Goal: Transaction & Acquisition: Purchase product/service

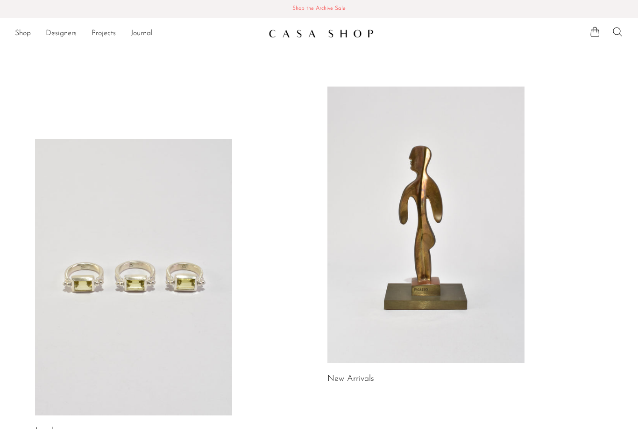
click at [314, 13] on span "Shop the Archive Sale" at bounding box center [318, 9] width 623 height 10
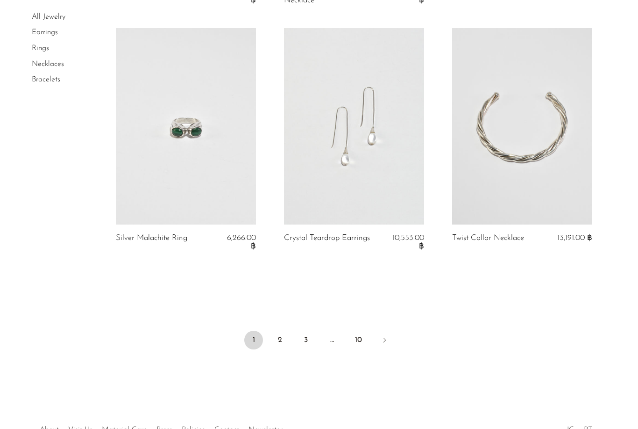
scroll to position [2748, 0]
click at [284, 329] on link "2" at bounding box center [280, 338] width 19 height 19
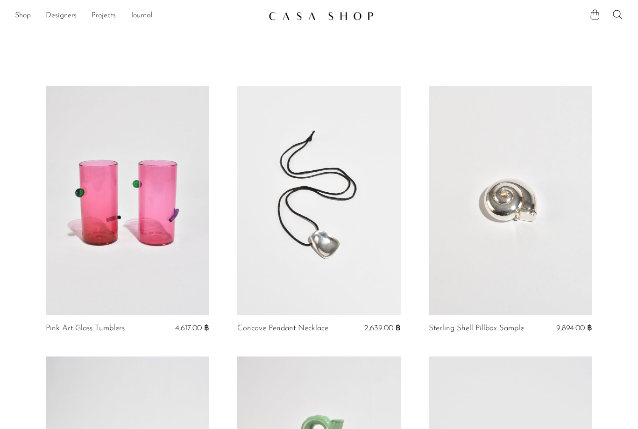
click at [312, 16] on img at bounding box center [321, 15] width 105 height 9
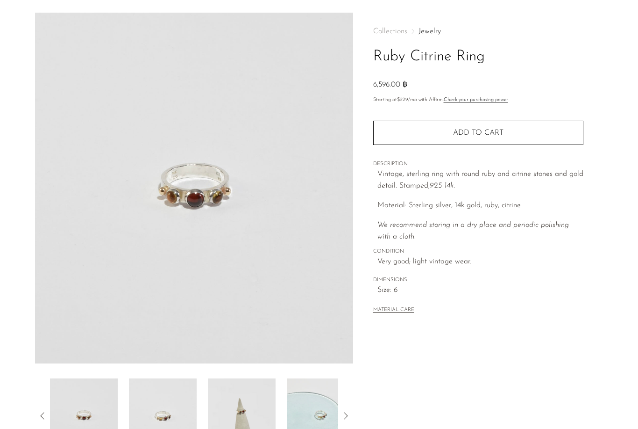
scroll to position [30, 0]
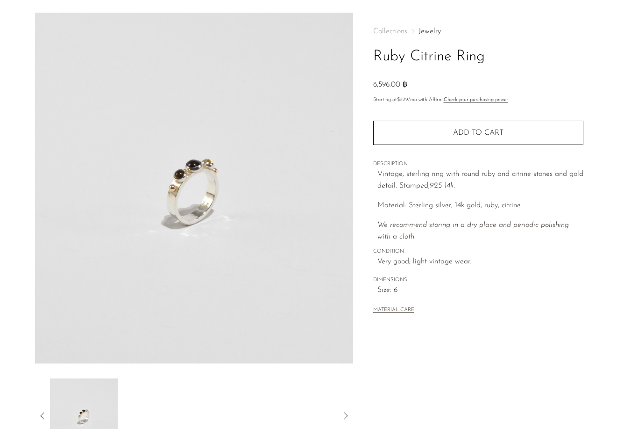
click at [504, 136] on button "Add to cart" at bounding box center [478, 133] width 210 height 24
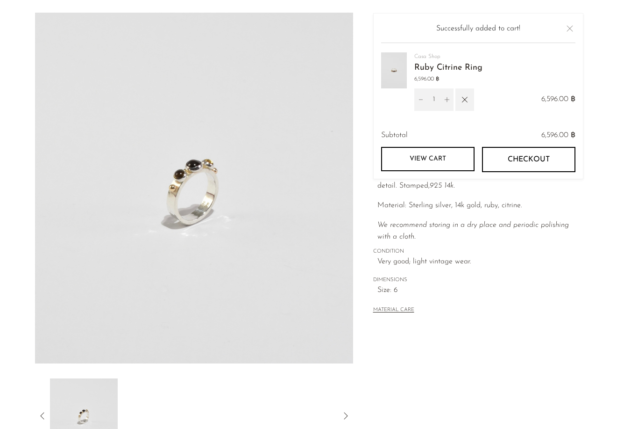
click at [572, 31] on button "Close" at bounding box center [570, 28] width 11 height 11
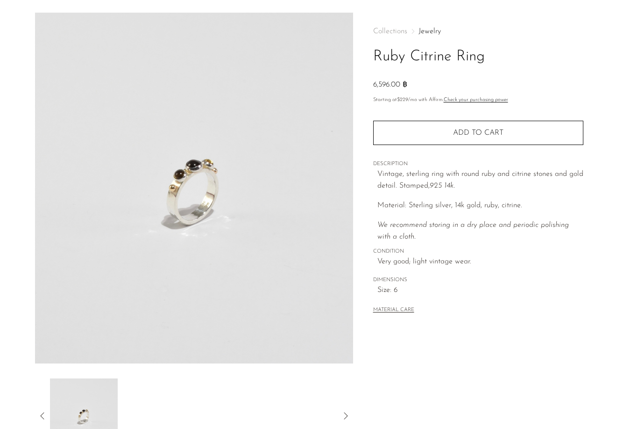
scroll to position [0, 0]
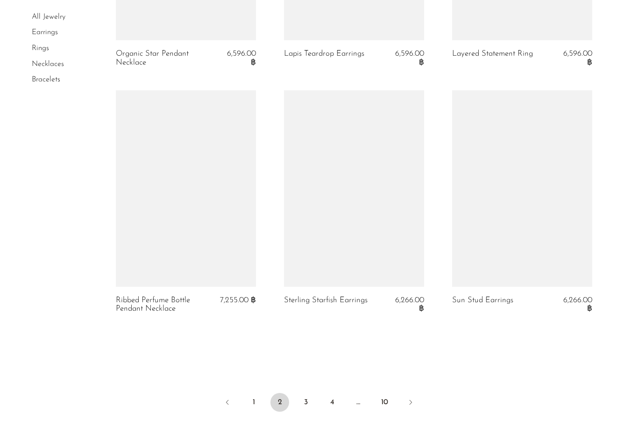
scroll to position [2775, 0]
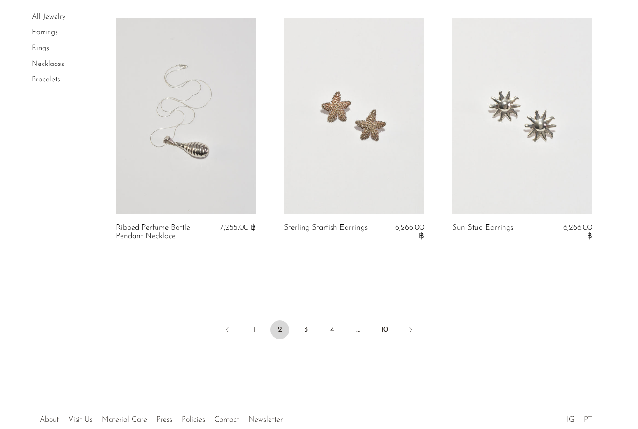
click at [307, 320] on link "3" at bounding box center [306, 329] width 19 height 19
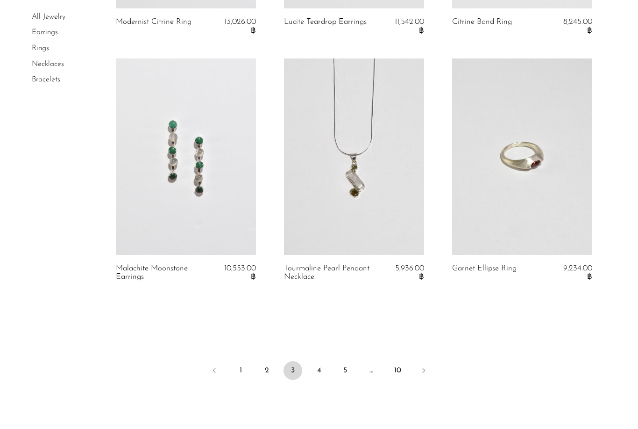
scroll to position [2765, 0]
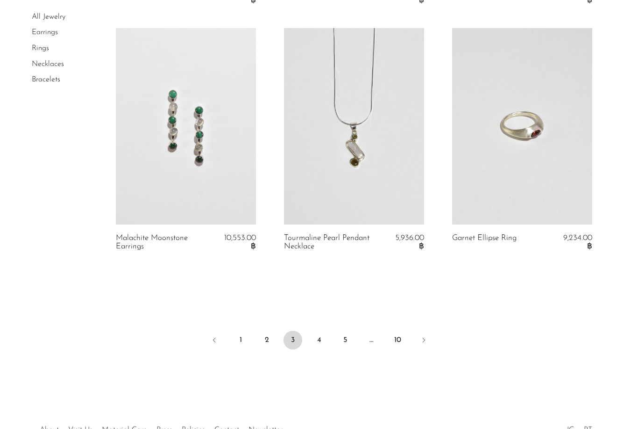
click at [323, 330] on link "4" at bounding box center [319, 339] width 19 height 19
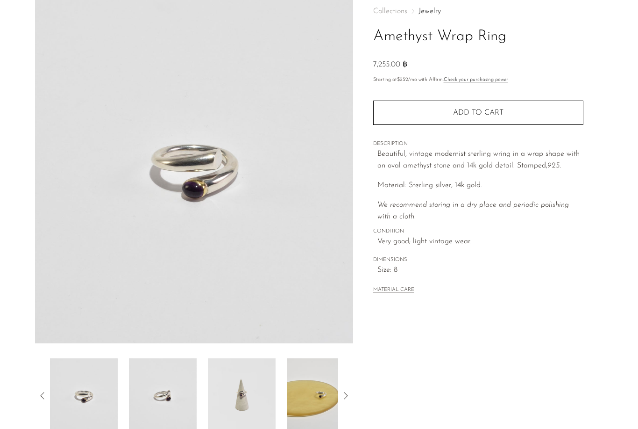
scroll to position [51, 0]
click at [250, 389] on img at bounding box center [242, 394] width 68 height 75
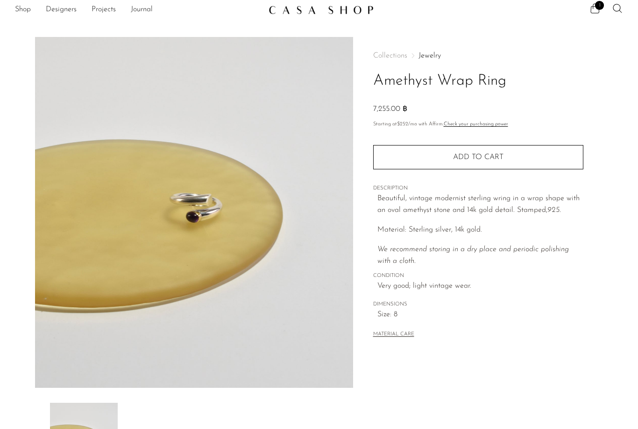
scroll to position [0, 0]
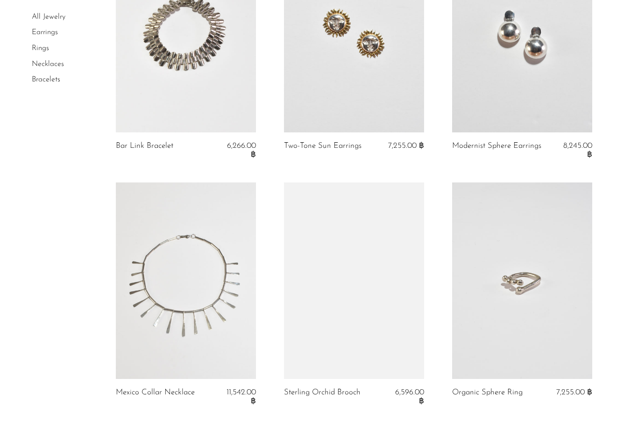
scroll to position [2760, 0]
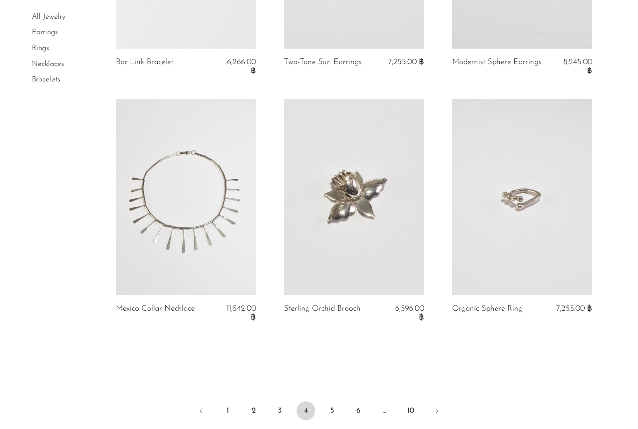
click at [332, 401] on link "5" at bounding box center [332, 410] width 19 height 19
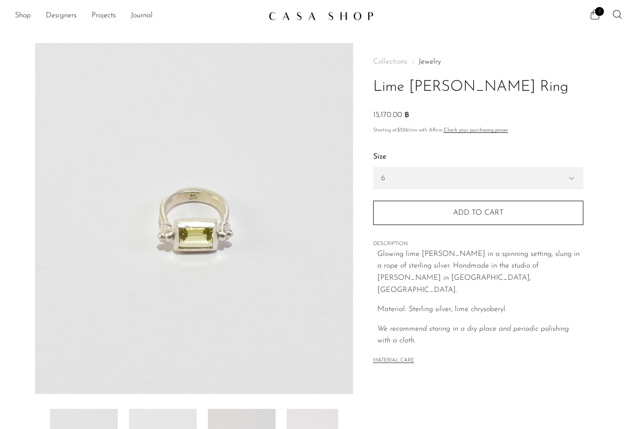
click at [556, 184] on select "6 7 8" at bounding box center [478, 177] width 209 height 21
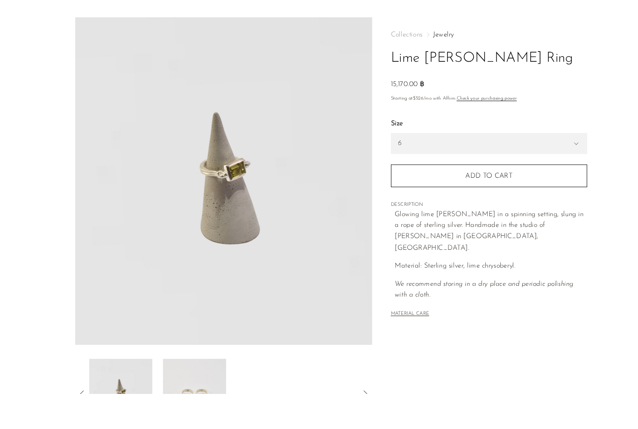
scroll to position [75, 0]
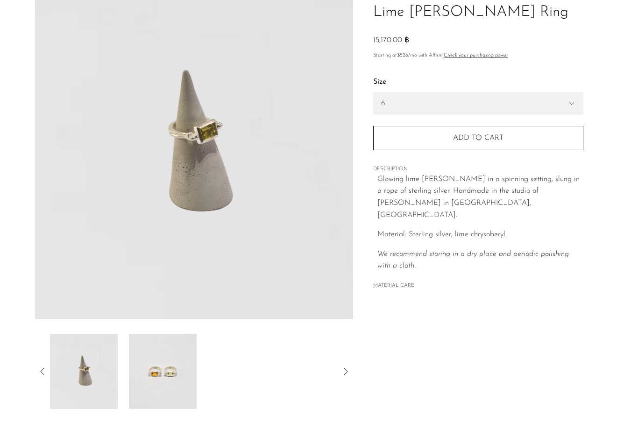
click at [97, 367] on img at bounding box center [84, 371] width 68 height 75
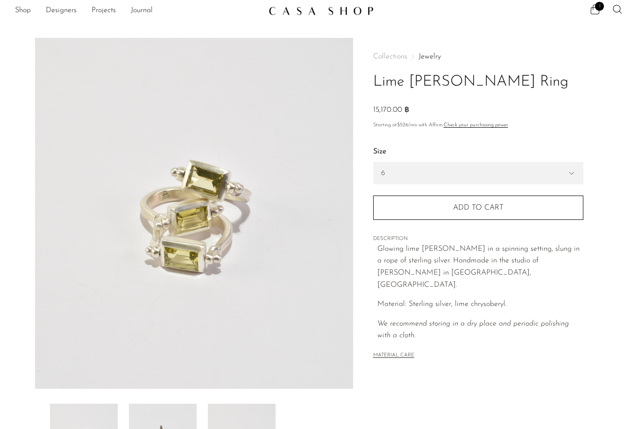
scroll to position [0, 0]
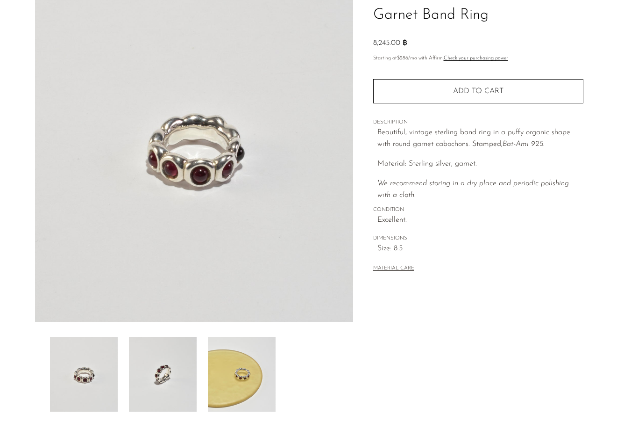
scroll to position [48, 0]
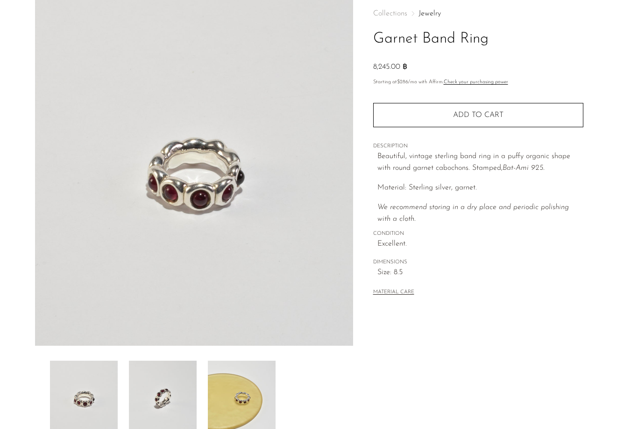
click at [152, 384] on img at bounding box center [163, 397] width 68 height 75
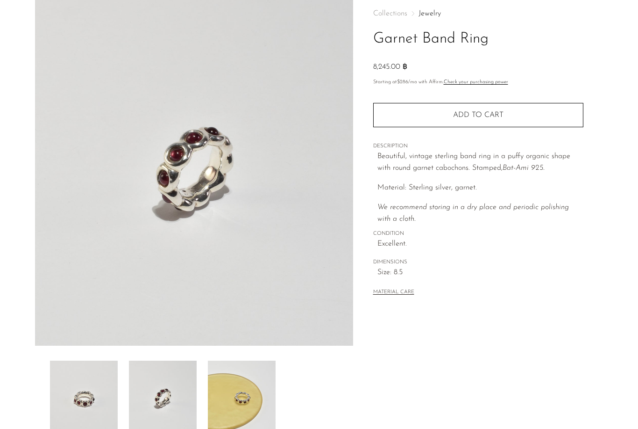
click at [250, 396] on img at bounding box center [242, 397] width 68 height 75
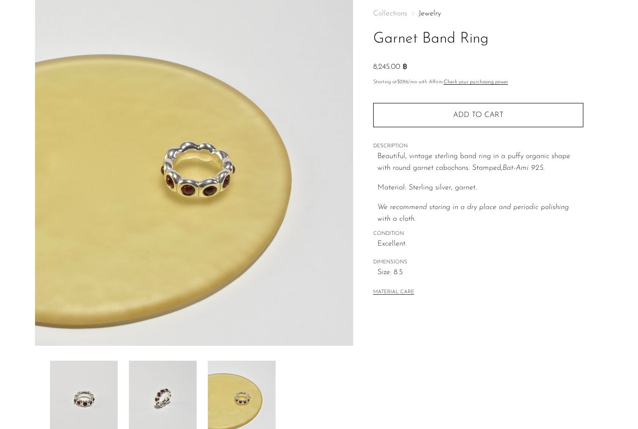
click at [106, 393] on img at bounding box center [84, 397] width 68 height 75
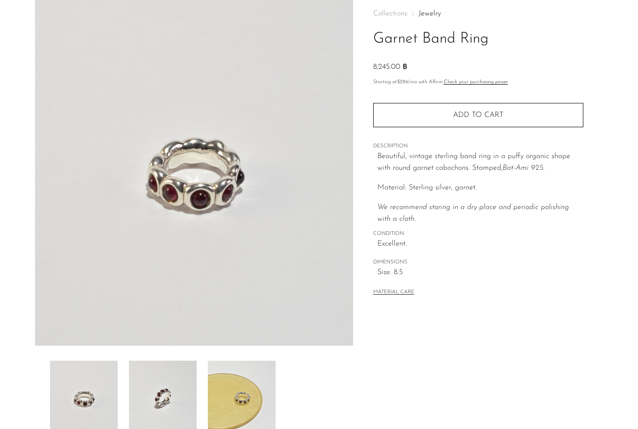
click at [157, 405] on img at bounding box center [163, 397] width 68 height 75
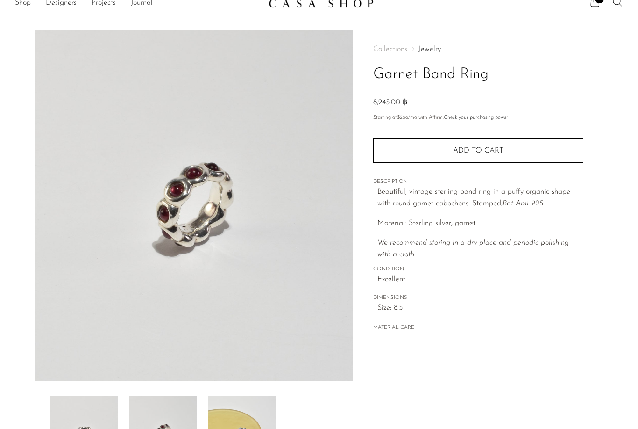
scroll to position [0, 0]
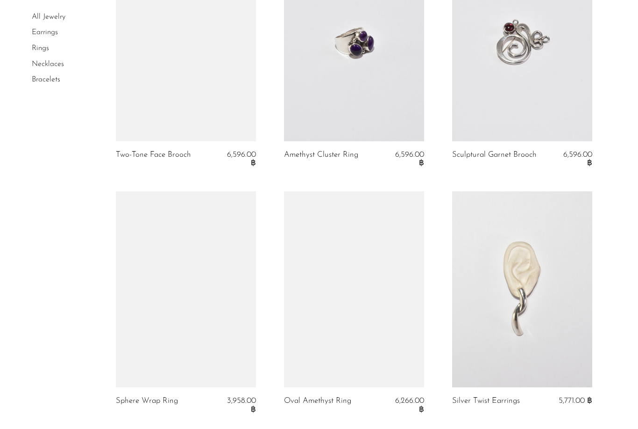
scroll to position [2779, 0]
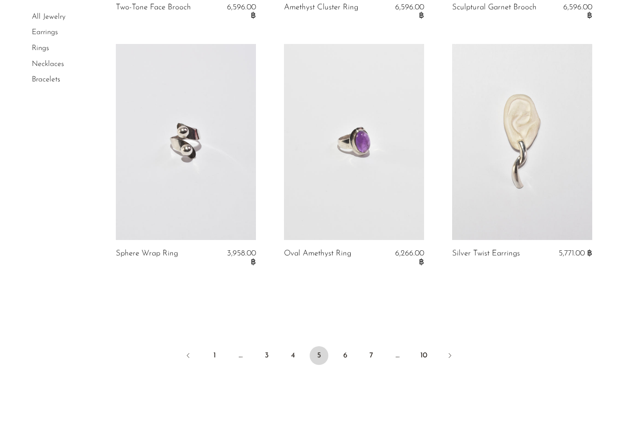
click at [353, 346] on link "6" at bounding box center [345, 355] width 19 height 19
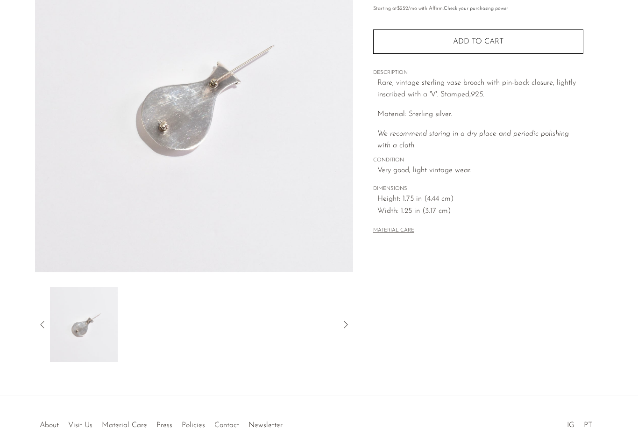
scroll to position [90, 0]
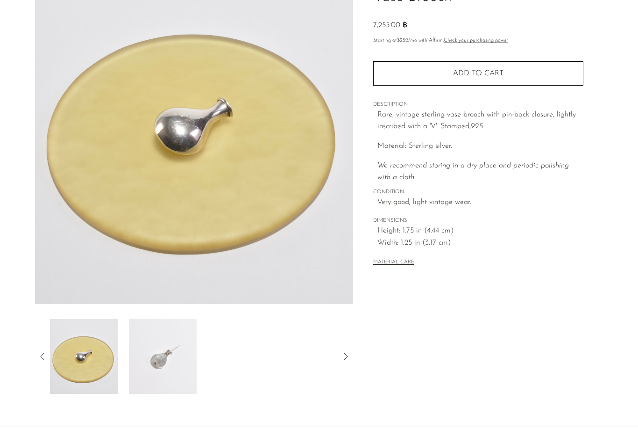
click at [80, 357] on img at bounding box center [84, 356] width 68 height 75
click at [42, 360] on icon at bounding box center [42, 355] width 11 height 11
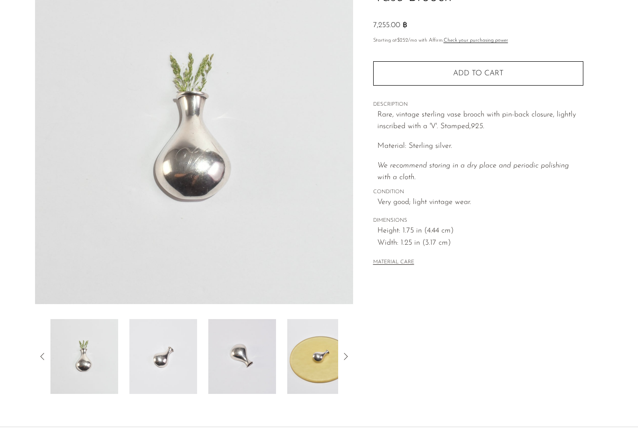
click at [100, 357] on img at bounding box center [84, 356] width 68 height 75
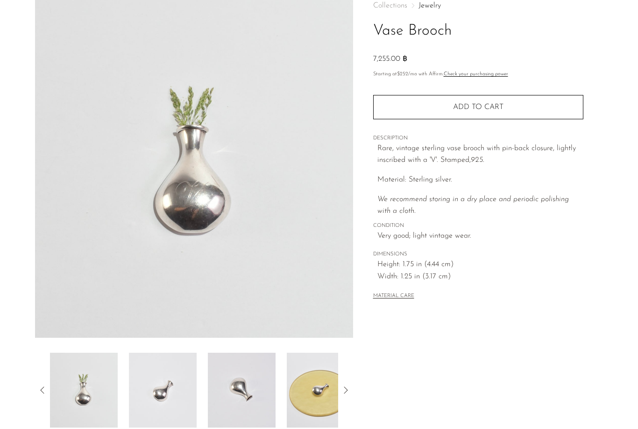
scroll to position [46, 0]
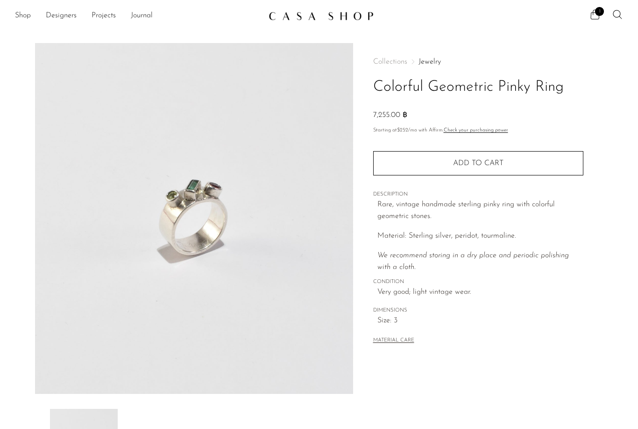
click at [5, 175] on section "Colorful Geometric Pinky Ring 7,255.00 ฿" at bounding box center [319, 263] width 638 height 440
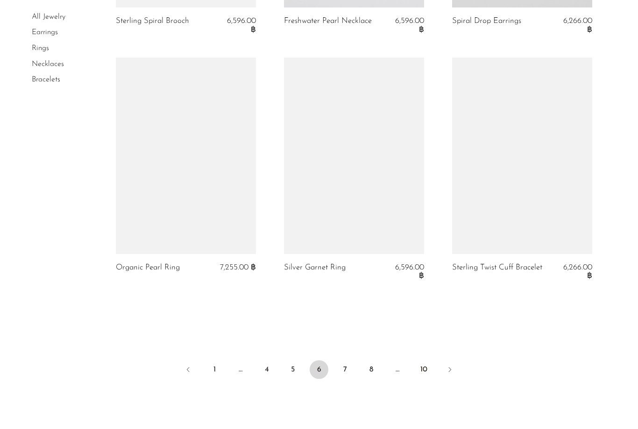
scroll to position [2739, 0]
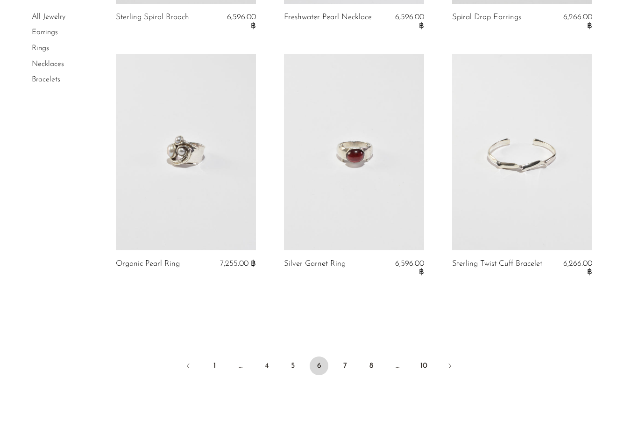
click at [351, 356] on link "7" at bounding box center [345, 365] width 19 height 19
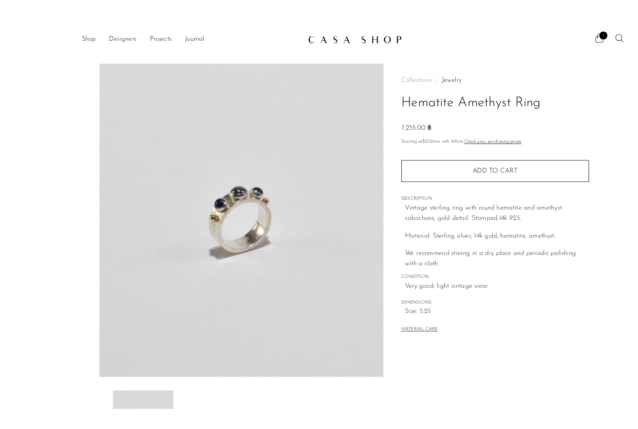
scroll to position [1, 0]
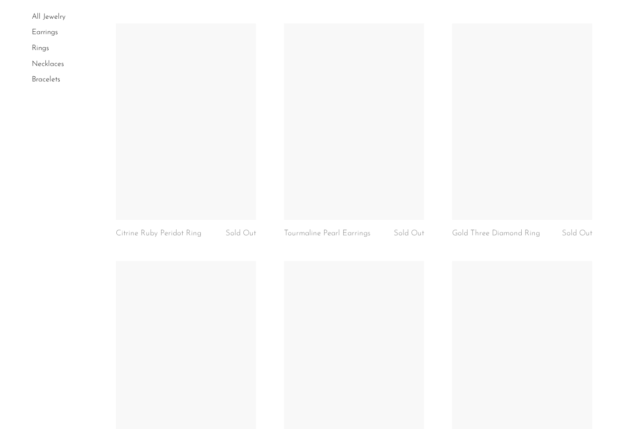
scroll to position [2614, 0]
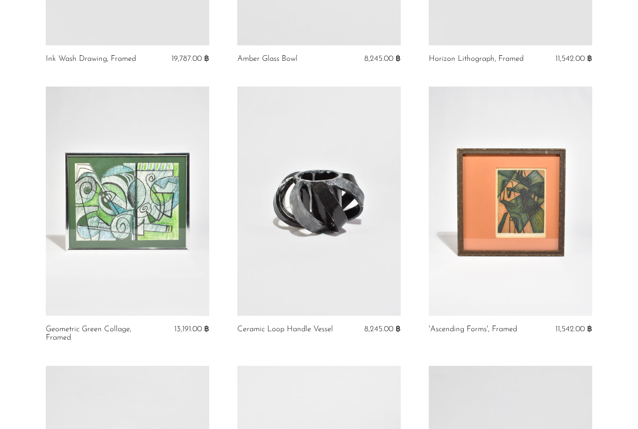
scroll to position [786, 0]
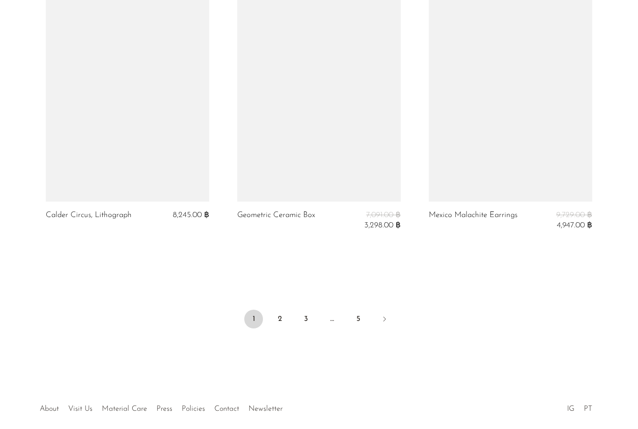
scroll to position [3182, 0]
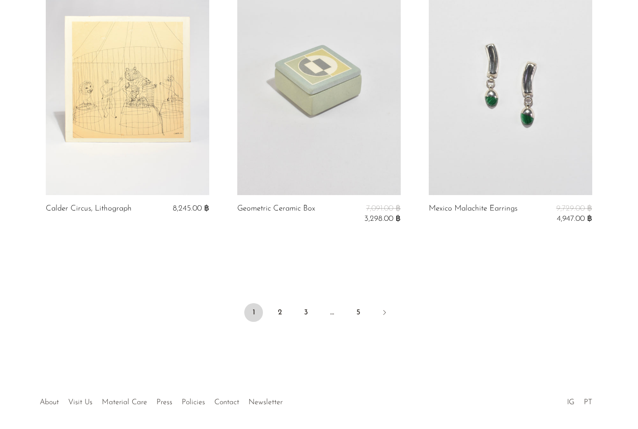
click at [310, 314] on link "3" at bounding box center [306, 312] width 19 height 19
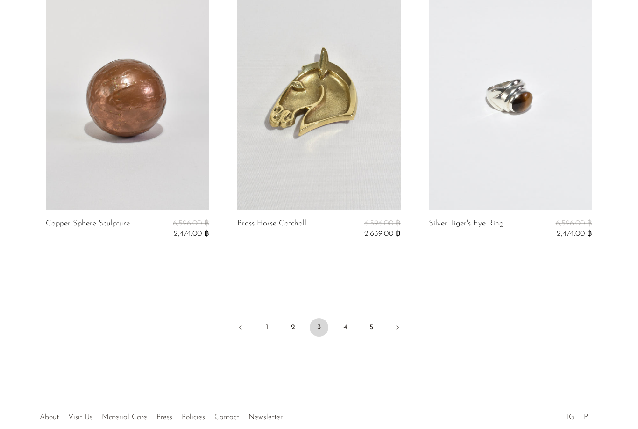
scroll to position [3188, 0]
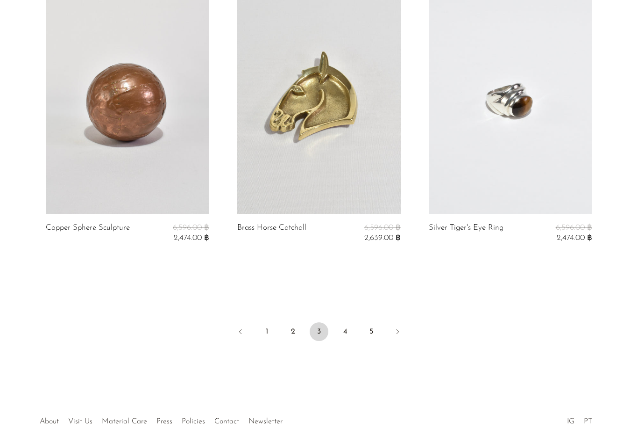
click at [343, 329] on link "4" at bounding box center [345, 331] width 19 height 19
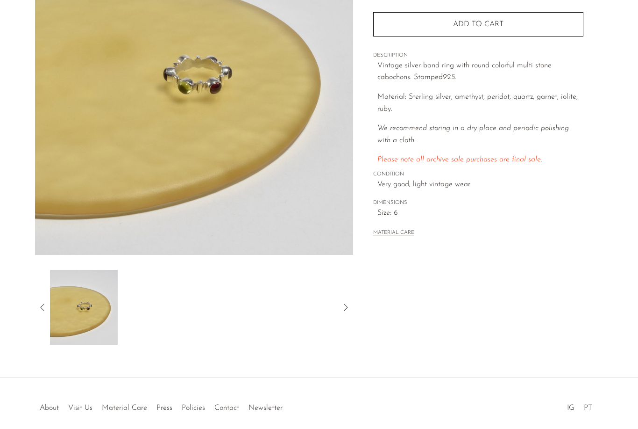
scroll to position [123, 0]
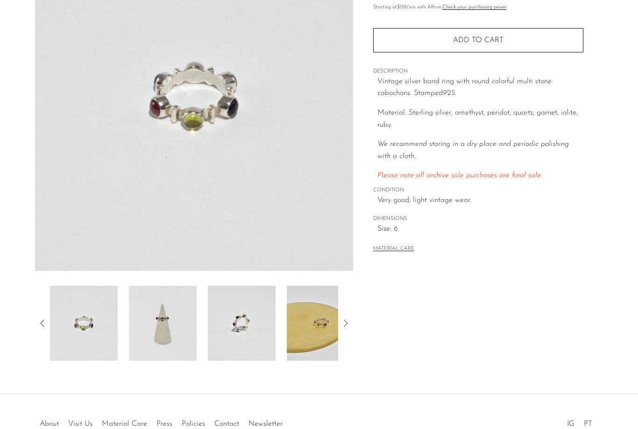
click at [100, 336] on img at bounding box center [84, 323] width 68 height 75
click at [115, 323] on img at bounding box center [84, 323] width 68 height 75
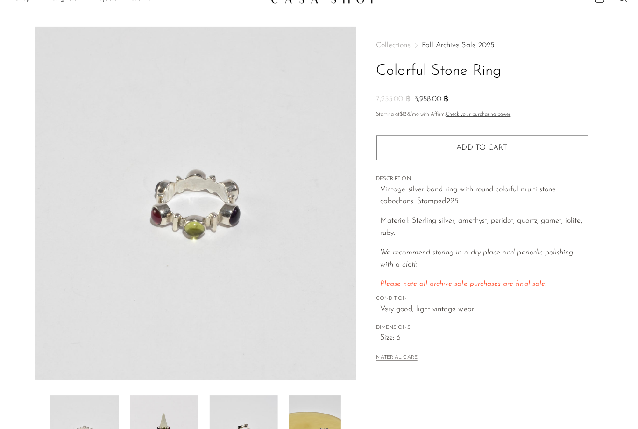
scroll to position [0, 0]
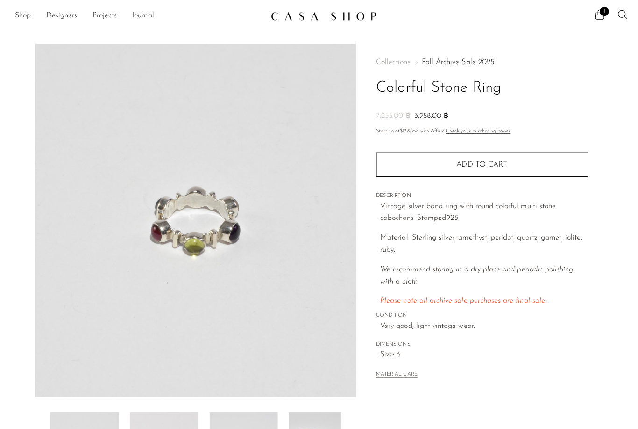
click at [26, 17] on link "Shop" at bounding box center [23, 16] width 16 height 12
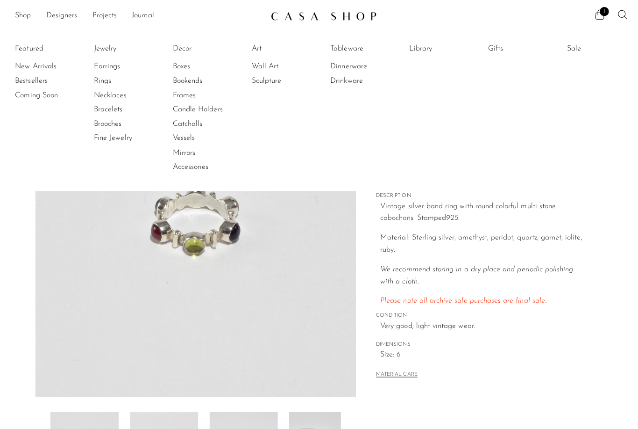
click at [44, 64] on link "New Arrivals" at bounding box center [50, 66] width 70 height 10
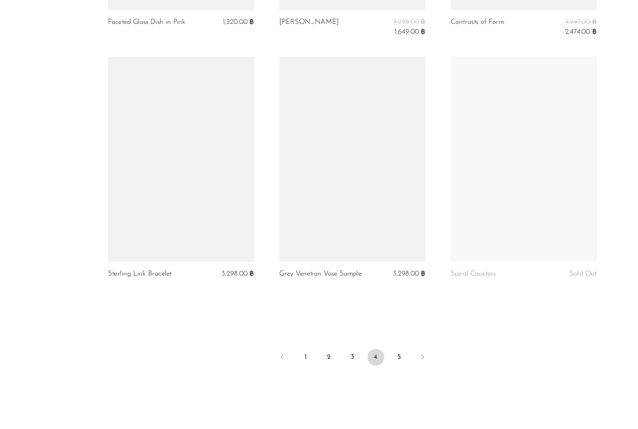
scroll to position [3135, 0]
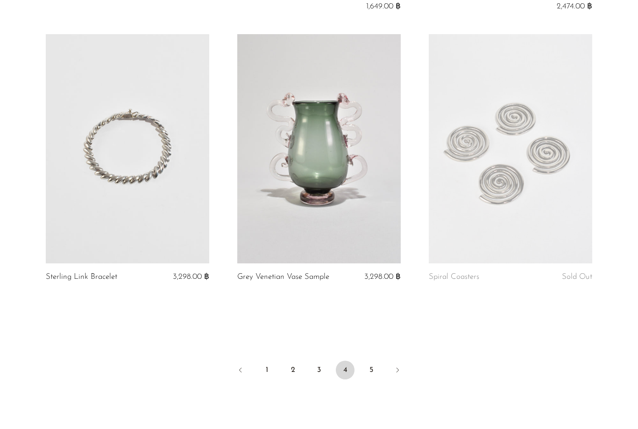
click at [372, 365] on link "5" at bounding box center [371, 369] width 19 height 19
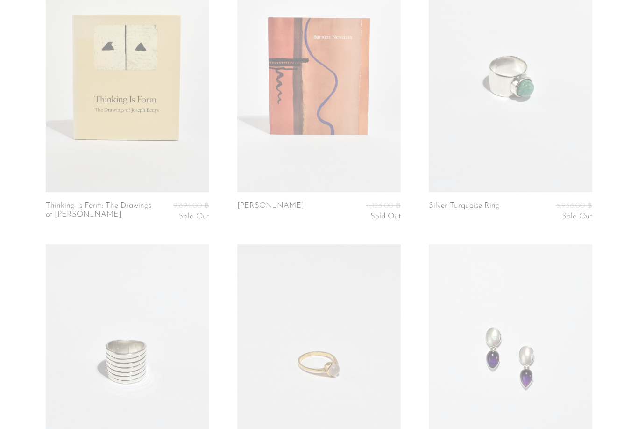
scroll to position [952, 0]
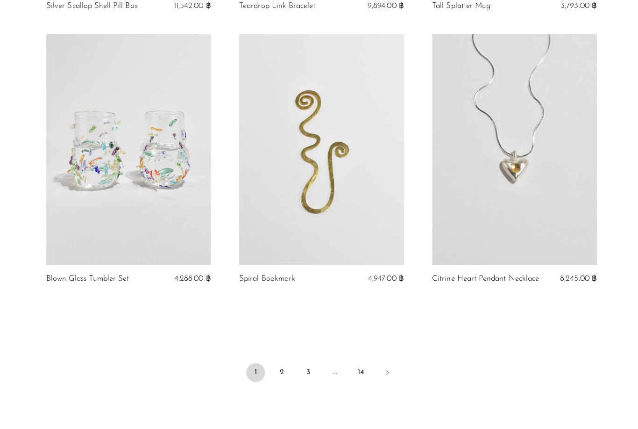
scroll to position [3072, 0]
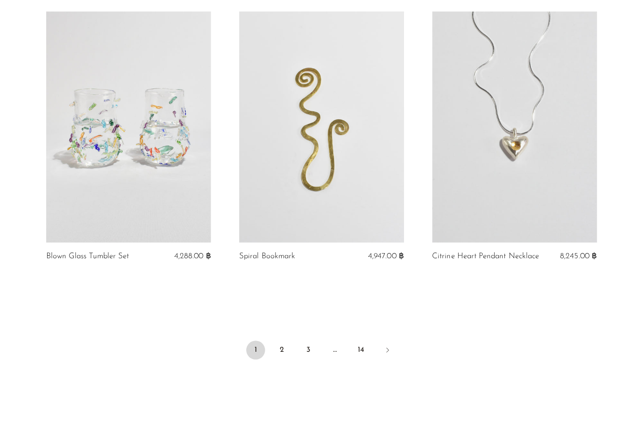
click at [288, 348] on link "2" at bounding box center [280, 346] width 19 height 19
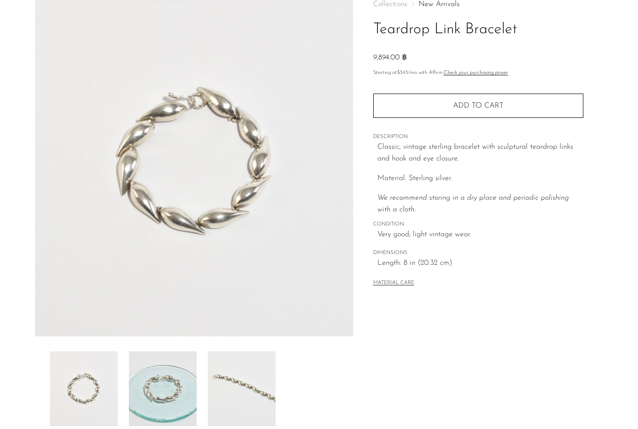
scroll to position [57, 0]
click at [170, 397] on img at bounding box center [163, 388] width 68 height 75
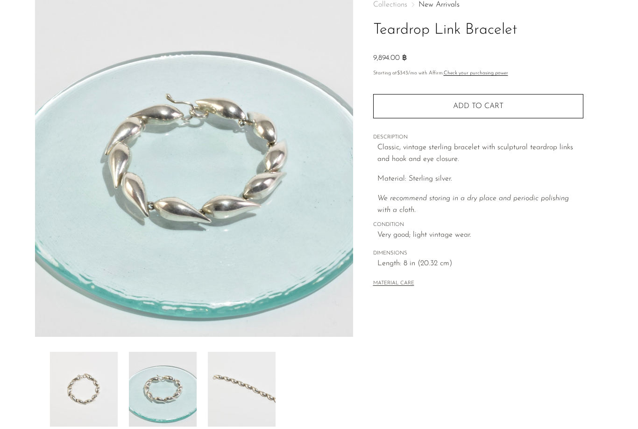
click at [239, 397] on img at bounding box center [242, 388] width 68 height 75
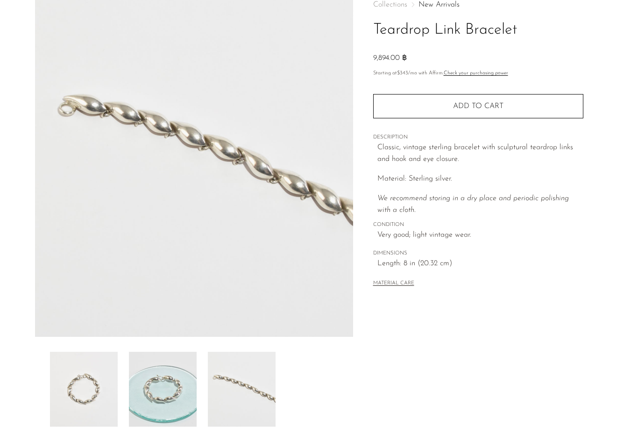
click at [107, 383] on img at bounding box center [84, 388] width 68 height 75
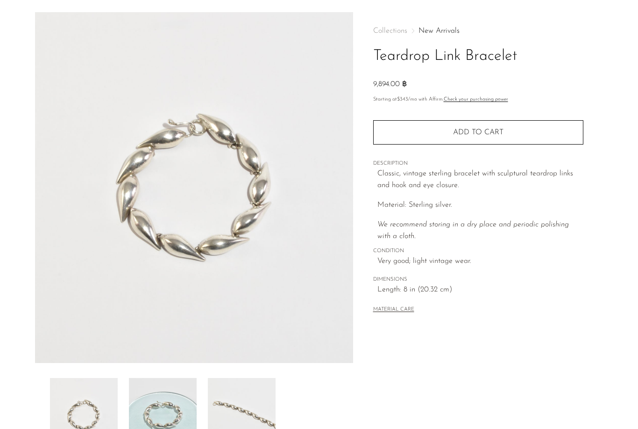
scroll to position [0, 0]
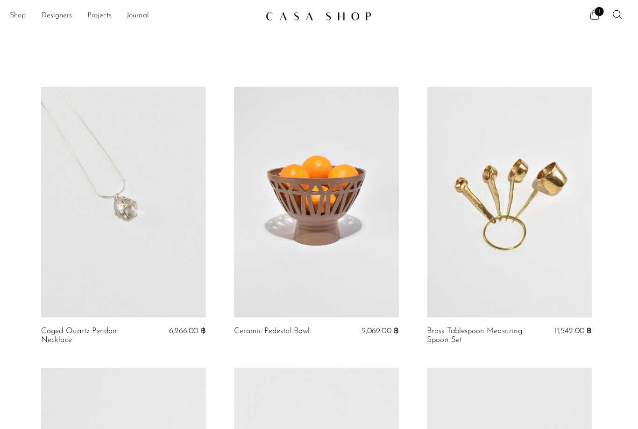
click at [18, 15] on link "Shop" at bounding box center [23, 16] width 16 height 12
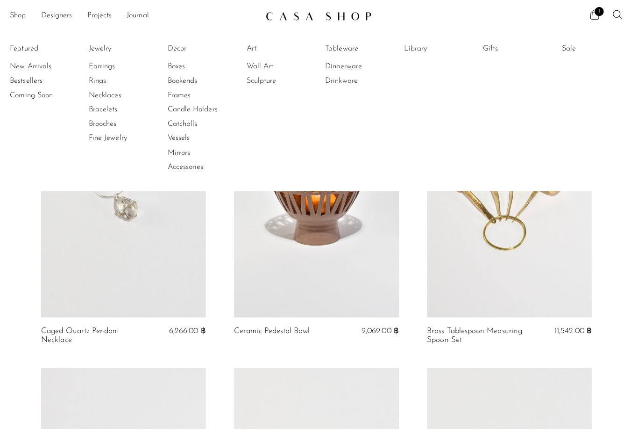
click at [106, 79] on link "Rings" at bounding box center [128, 80] width 70 height 10
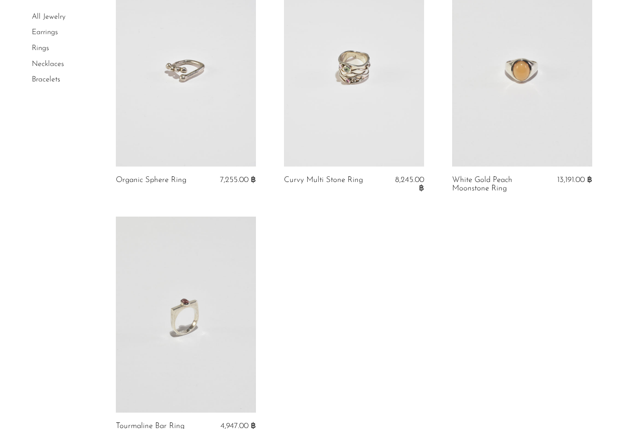
scroll to position [2603, 0]
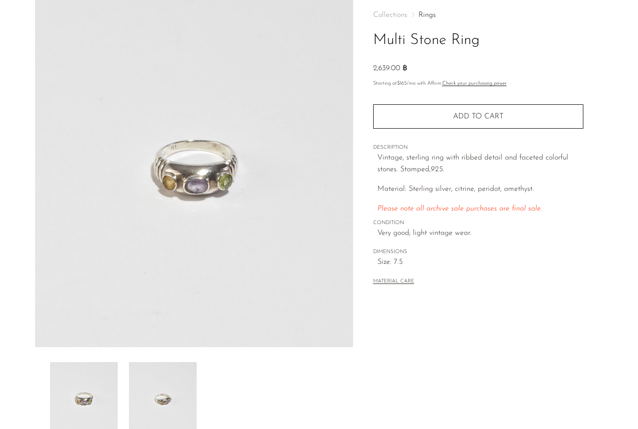
scroll to position [95, 0]
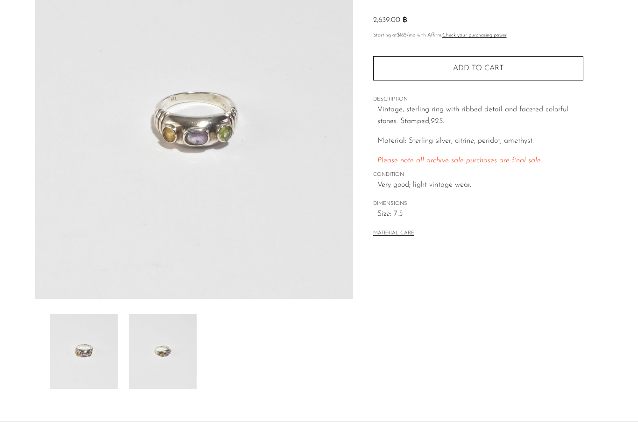
click at [179, 357] on img at bounding box center [163, 351] width 68 height 75
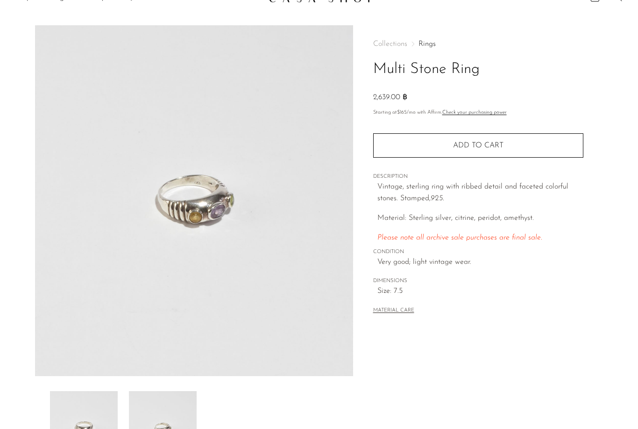
scroll to position [0, 0]
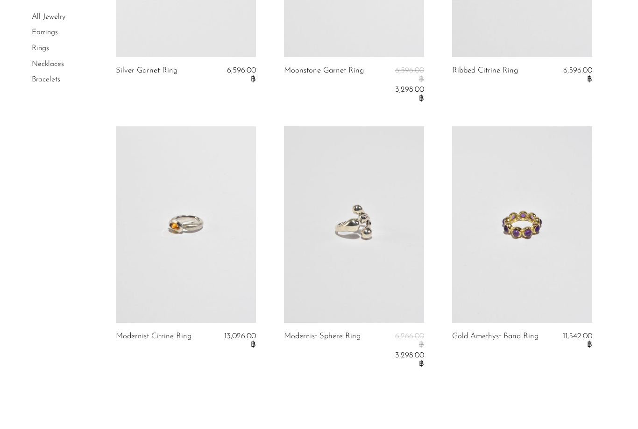
scroll to position [2797, 0]
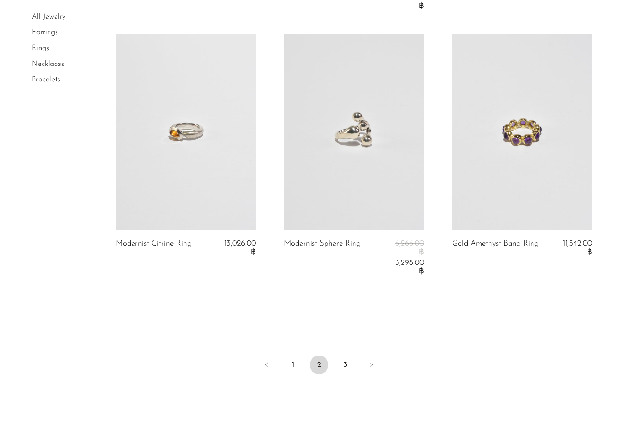
click at [356, 351] on ul "1 2 3" at bounding box center [319, 365] width 598 height 28
click at [346, 355] on link "3" at bounding box center [345, 364] width 19 height 19
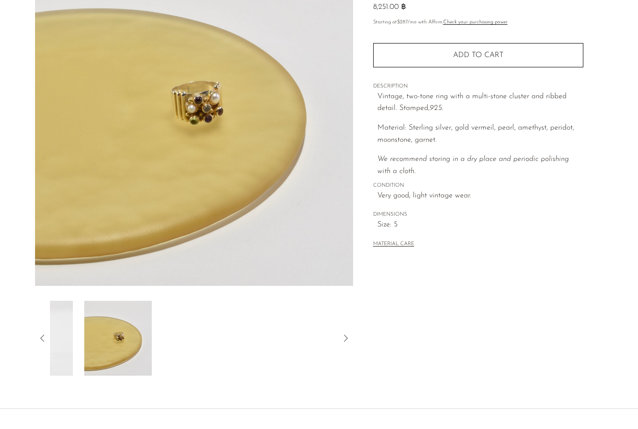
scroll to position [106, 0]
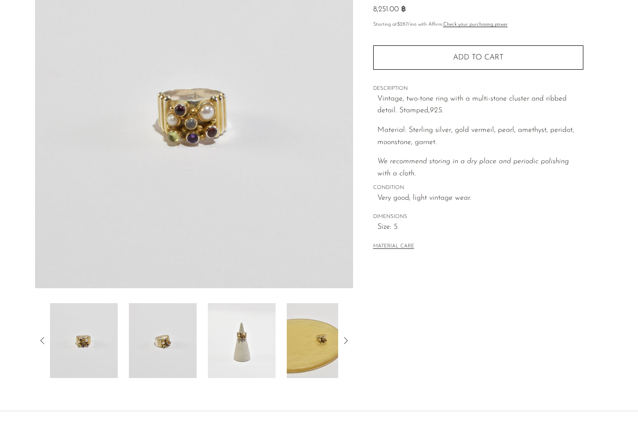
click at [90, 350] on img at bounding box center [84, 340] width 68 height 75
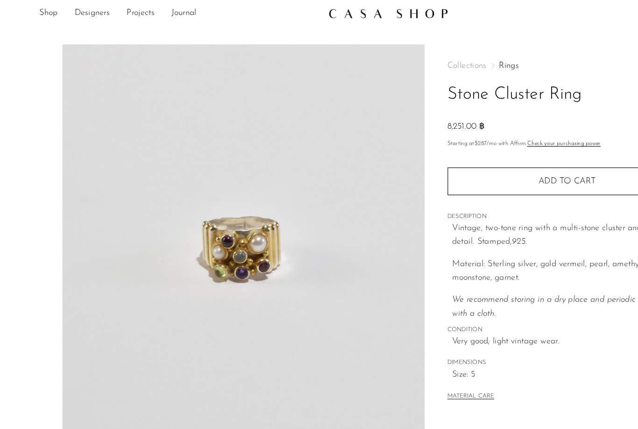
scroll to position [0, 0]
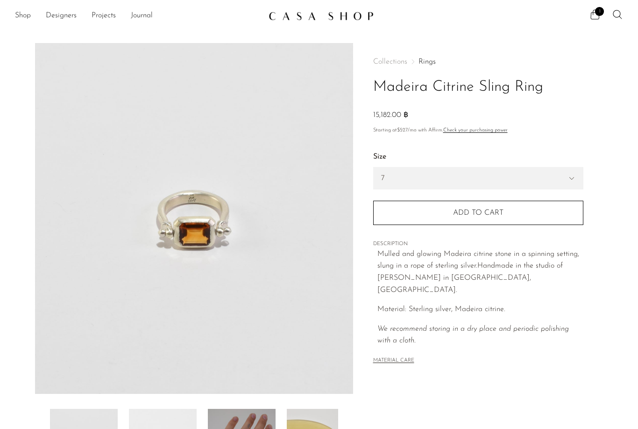
click at [551, 173] on select "6 7 8" at bounding box center [478, 177] width 209 height 21
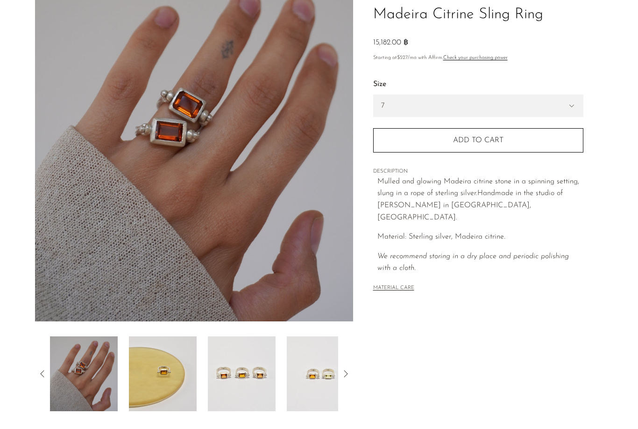
scroll to position [72, 0]
click at [254, 393] on img at bounding box center [242, 373] width 68 height 75
click at [114, 390] on img at bounding box center [84, 373] width 68 height 75
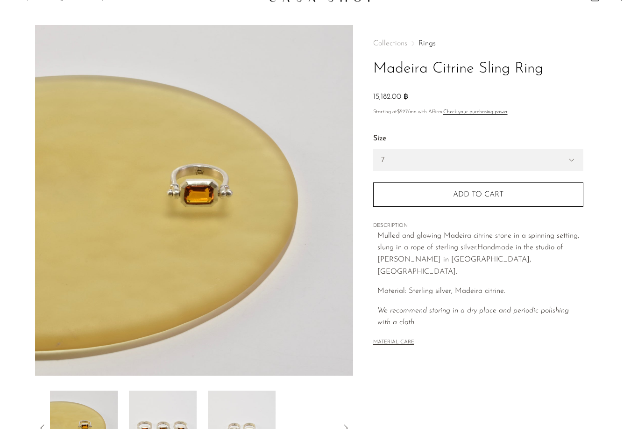
scroll to position [0, 0]
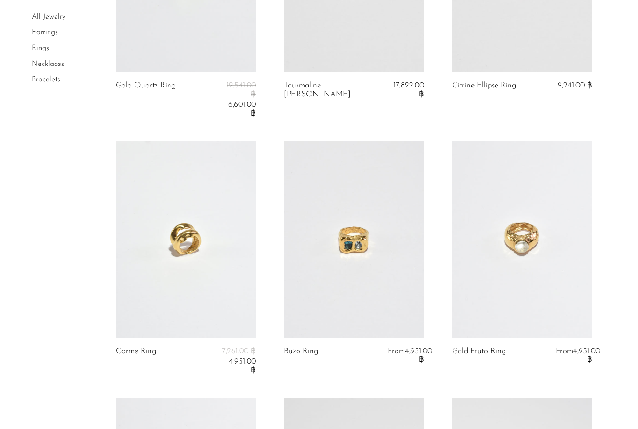
scroll to position [2002, 0]
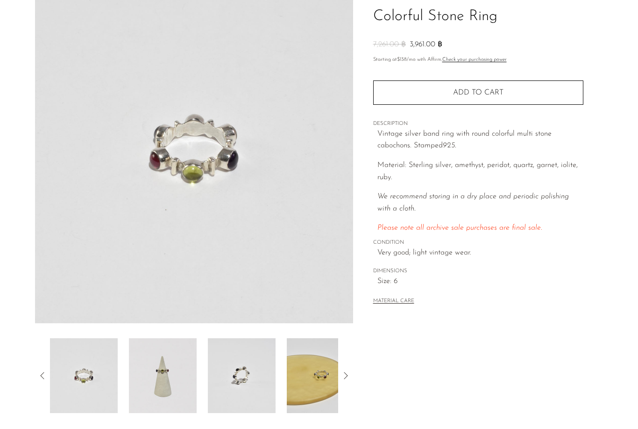
scroll to position [69, 0]
